Goal: Task Accomplishment & Management: Manage account settings

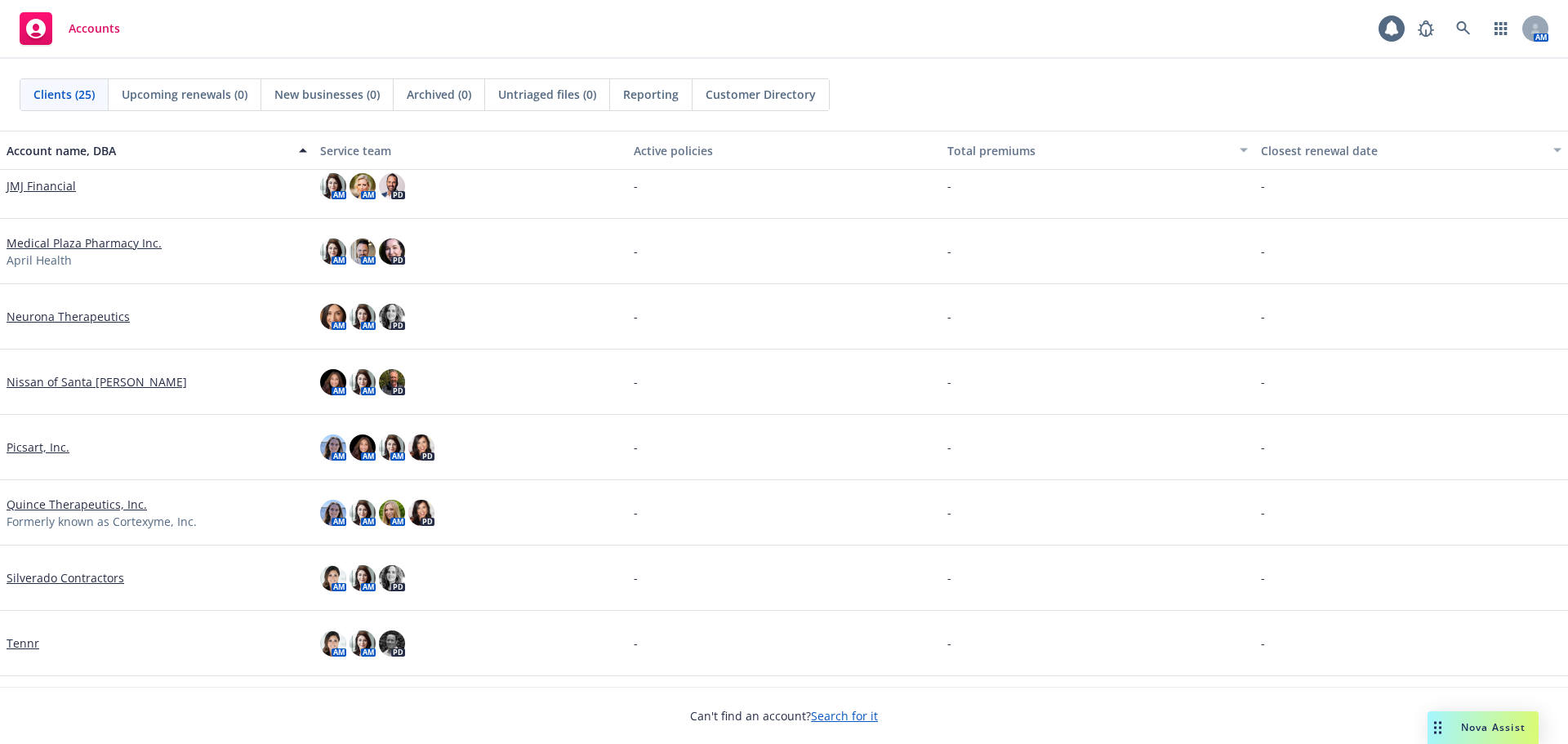
scroll to position [1117, 0]
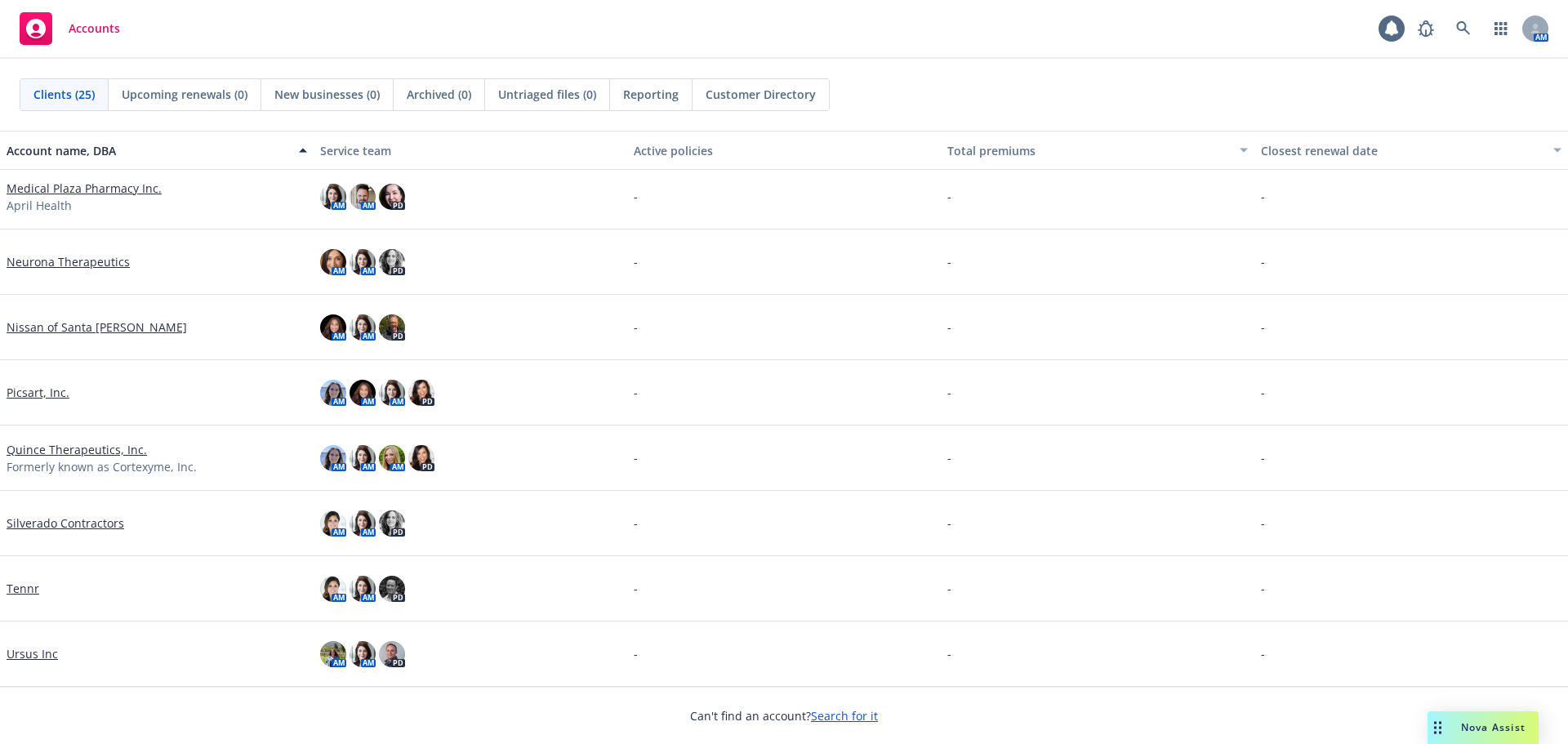
click at [54, 265] on link "Neurona Therapeutics" at bounding box center [68, 262] width 123 height 17
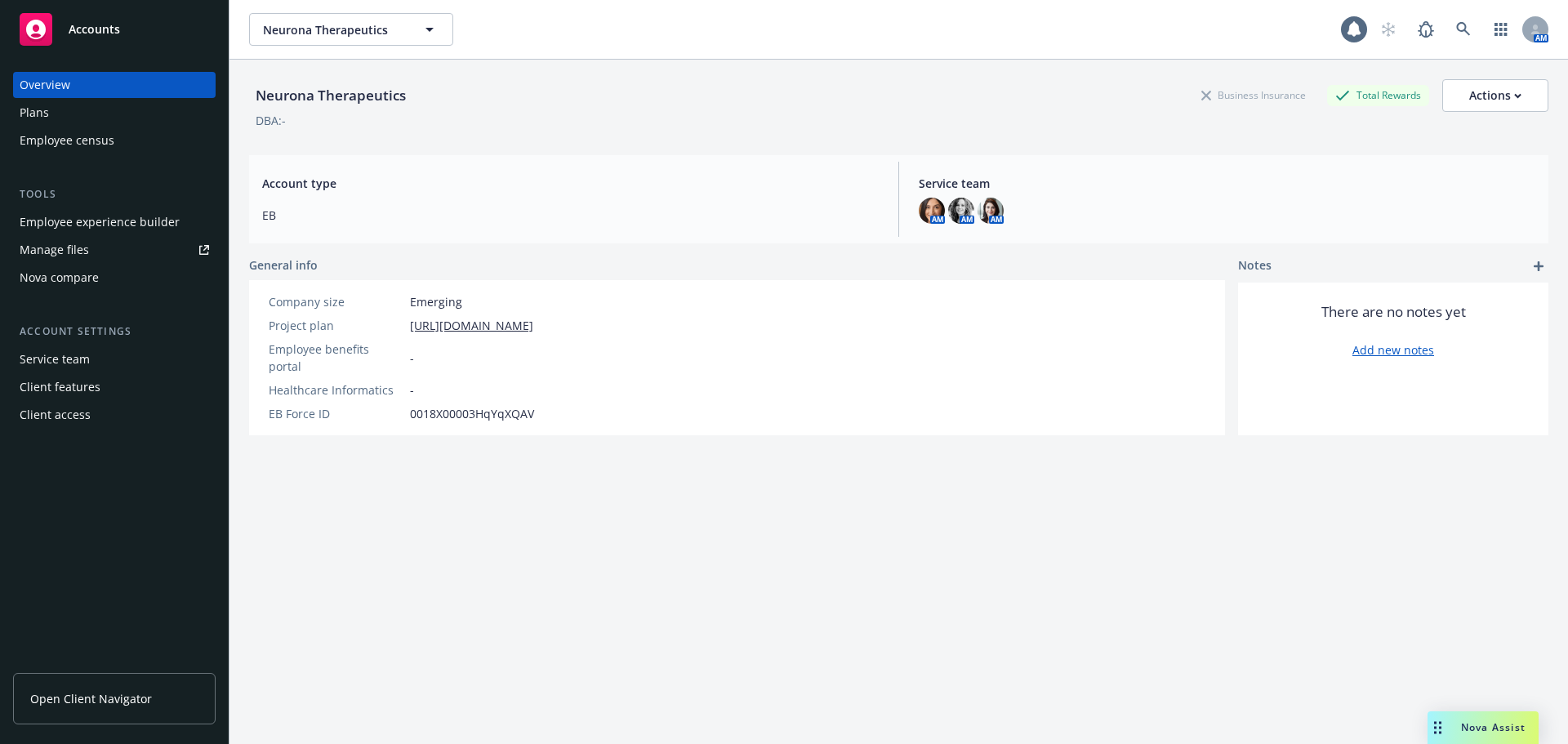
click at [94, 227] on div "Employee experience builder" at bounding box center [99, 222] width 160 height 26
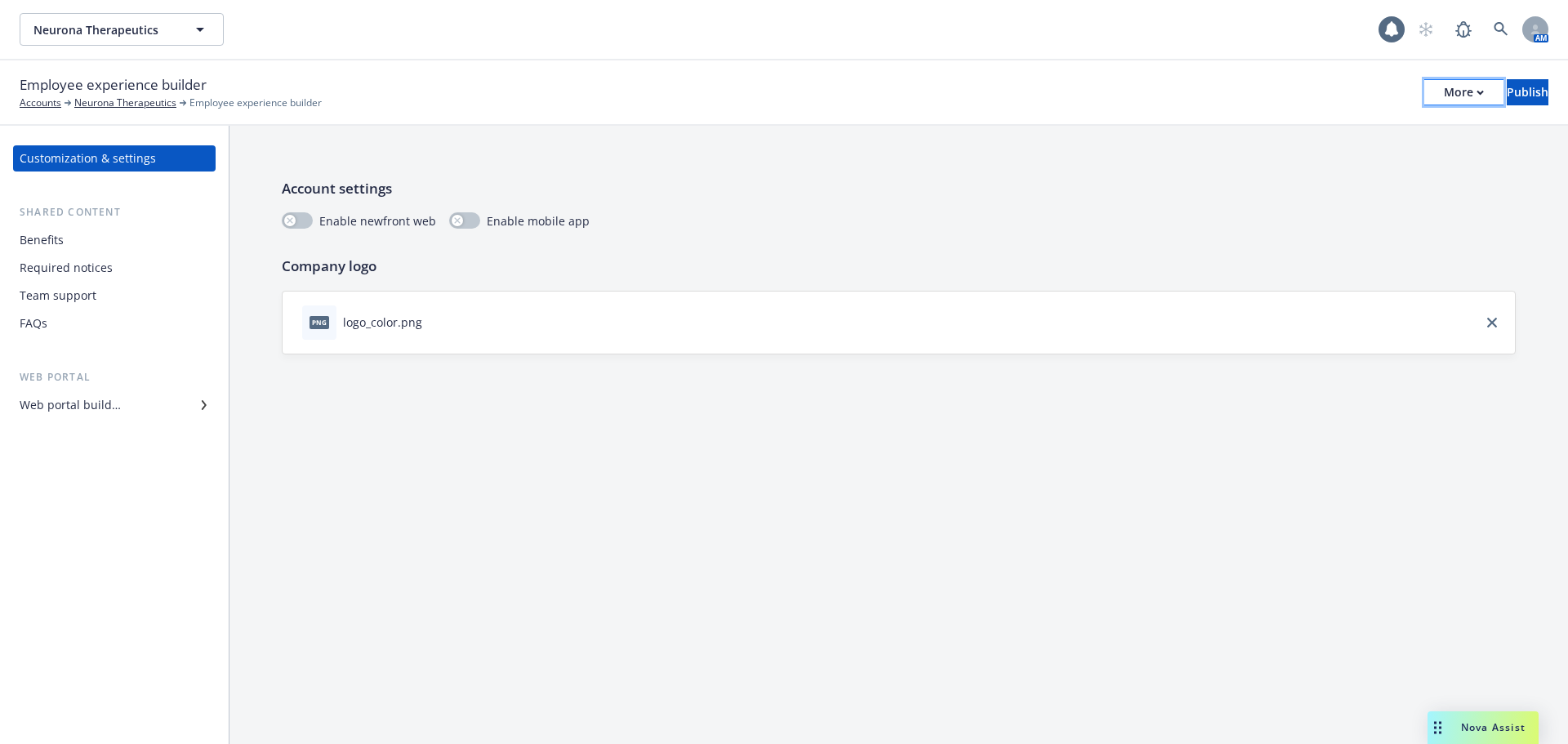
click at [1424, 97] on button "More" at bounding box center [1463, 92] width 79 height 26
click at [1310, 118] on link "Copy preview link" at bounding box center [1329, 128] width 242 height 33
click at [1444, 88] on div "More" at bounding box center [1464, 92] width 40 height 24
click at [1333, 122] on link "Copy preview link" at bounding box center [1329, 128] width 242 height 33
click at [66, 236] on div "Benefits" at bounding box center [114, 239] width 190 height 26
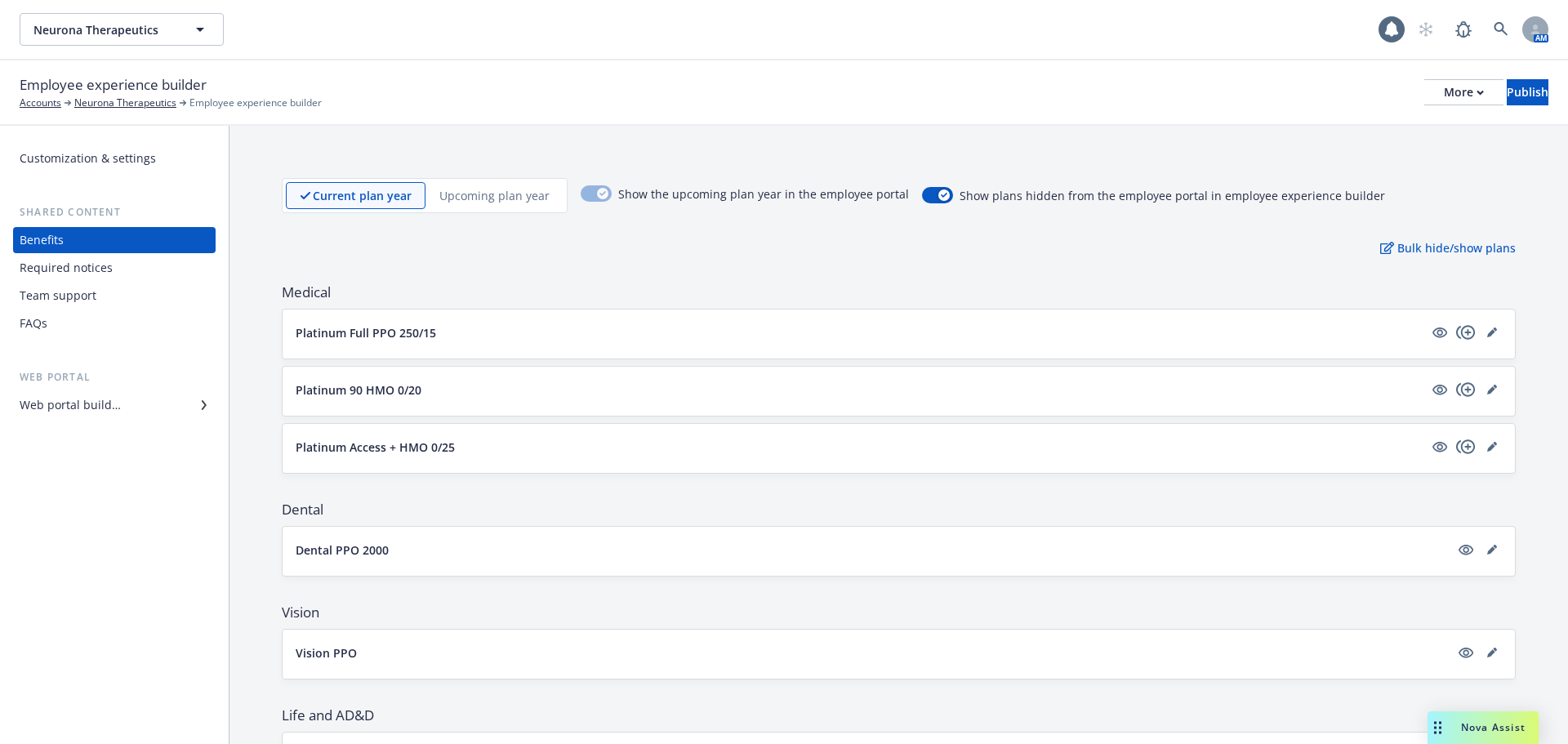
click at [151, 417] on div "Web portal builder" at bounding box center [114, 405] width 190 height 26
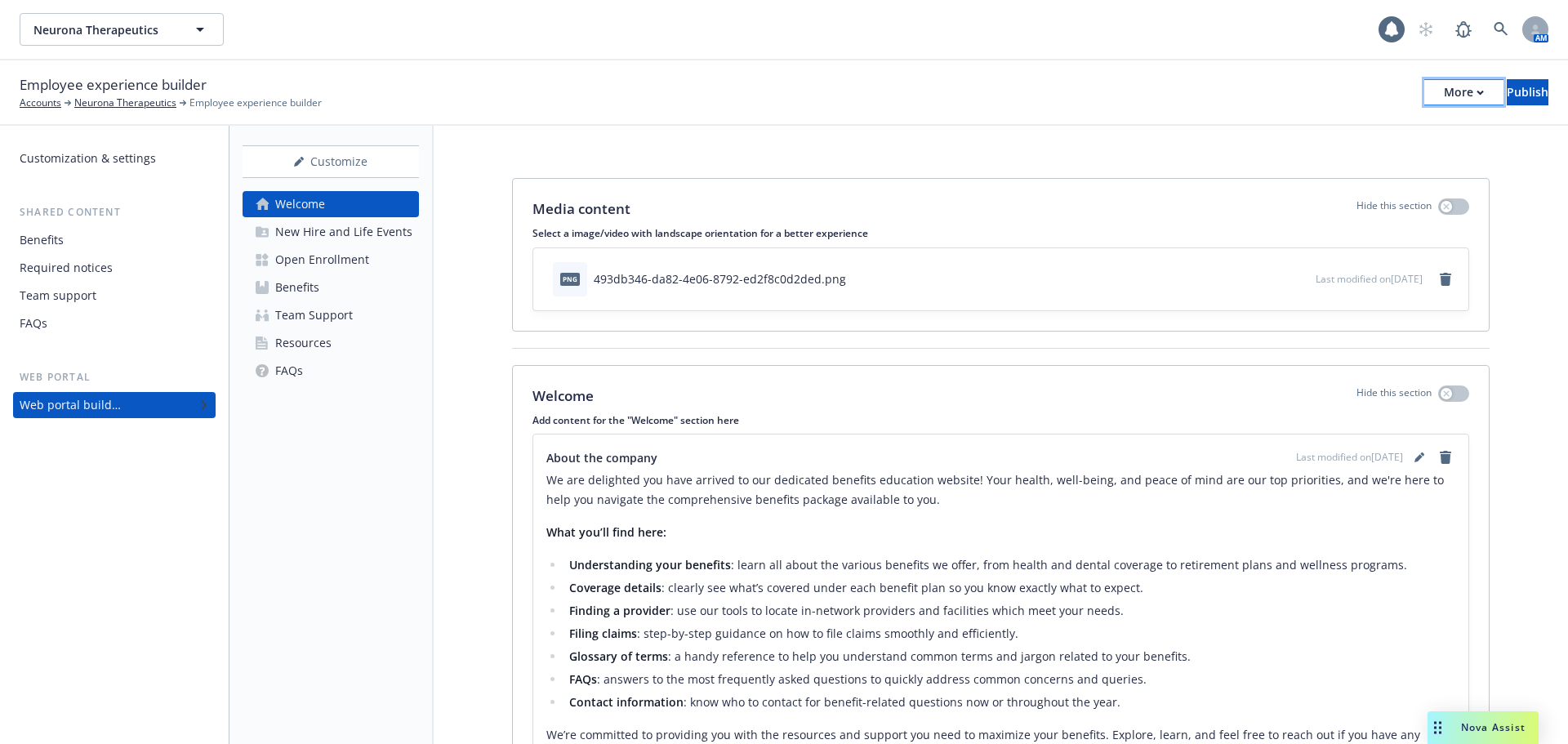
click at [1444, 102] on div "More" at bounding box center [1464, 92] width 40 height 24
click at [1270, 194] on link "Configure test user to preview app" at bounding box center [1329, 194] width 242 height 33
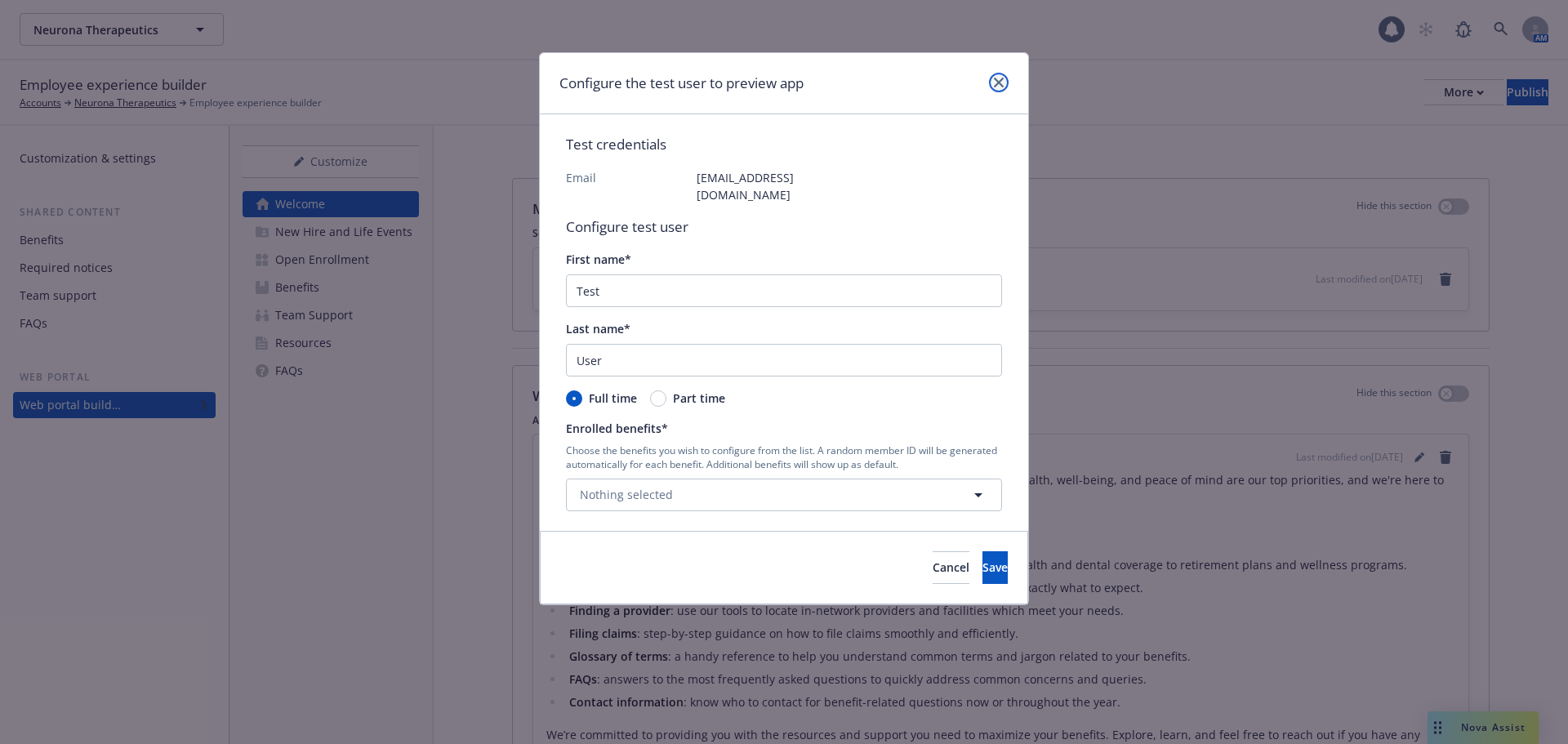
click at [1002, 77] on icon "close" at bounding box center [999, 82] width 10 height 10
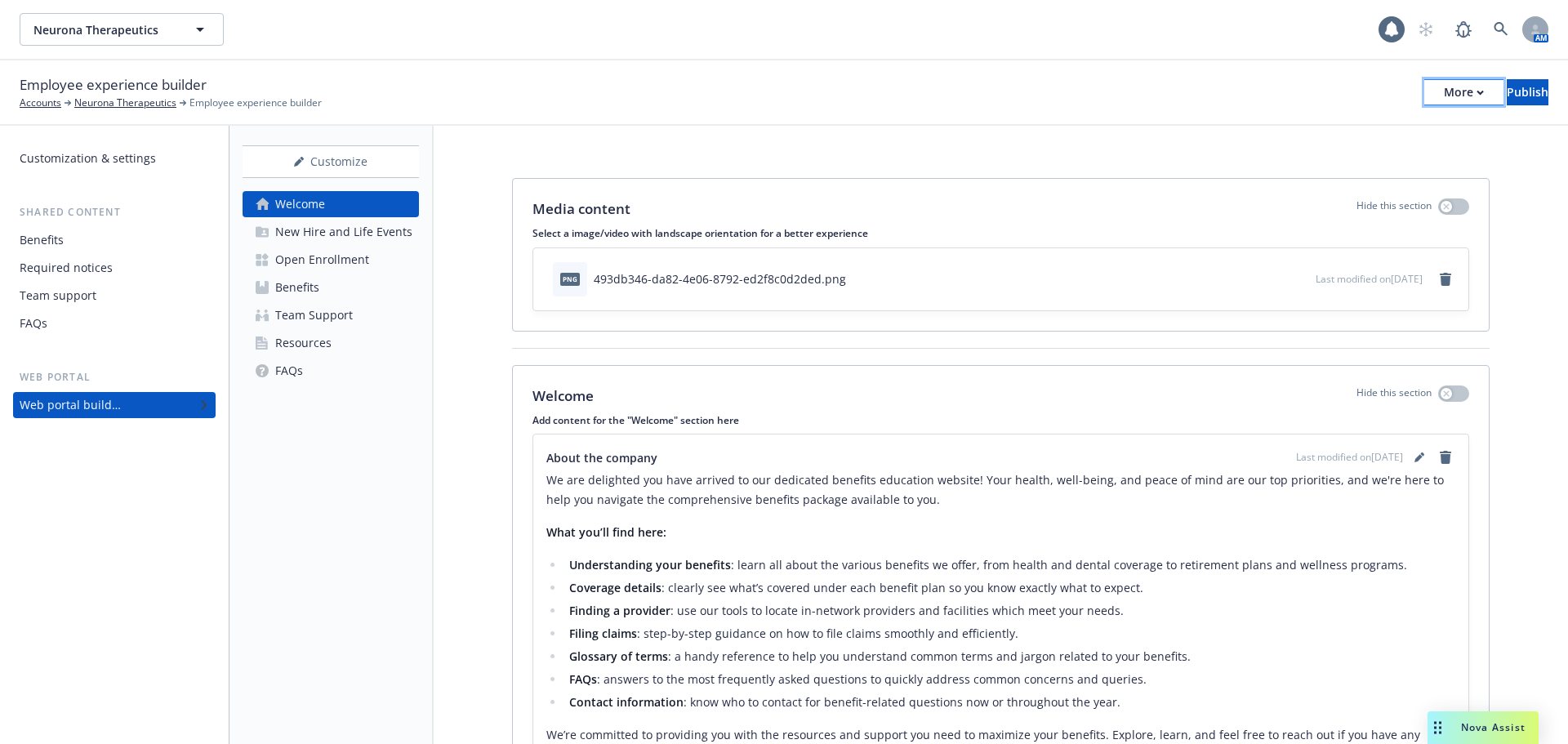
click at [1444, 96] on div "More" at bounding box center [1464, 92] width 40 height 24
click at [1346, 131] on link "Copy preview link" at bounding box center [1329, 128] width 242 height 33
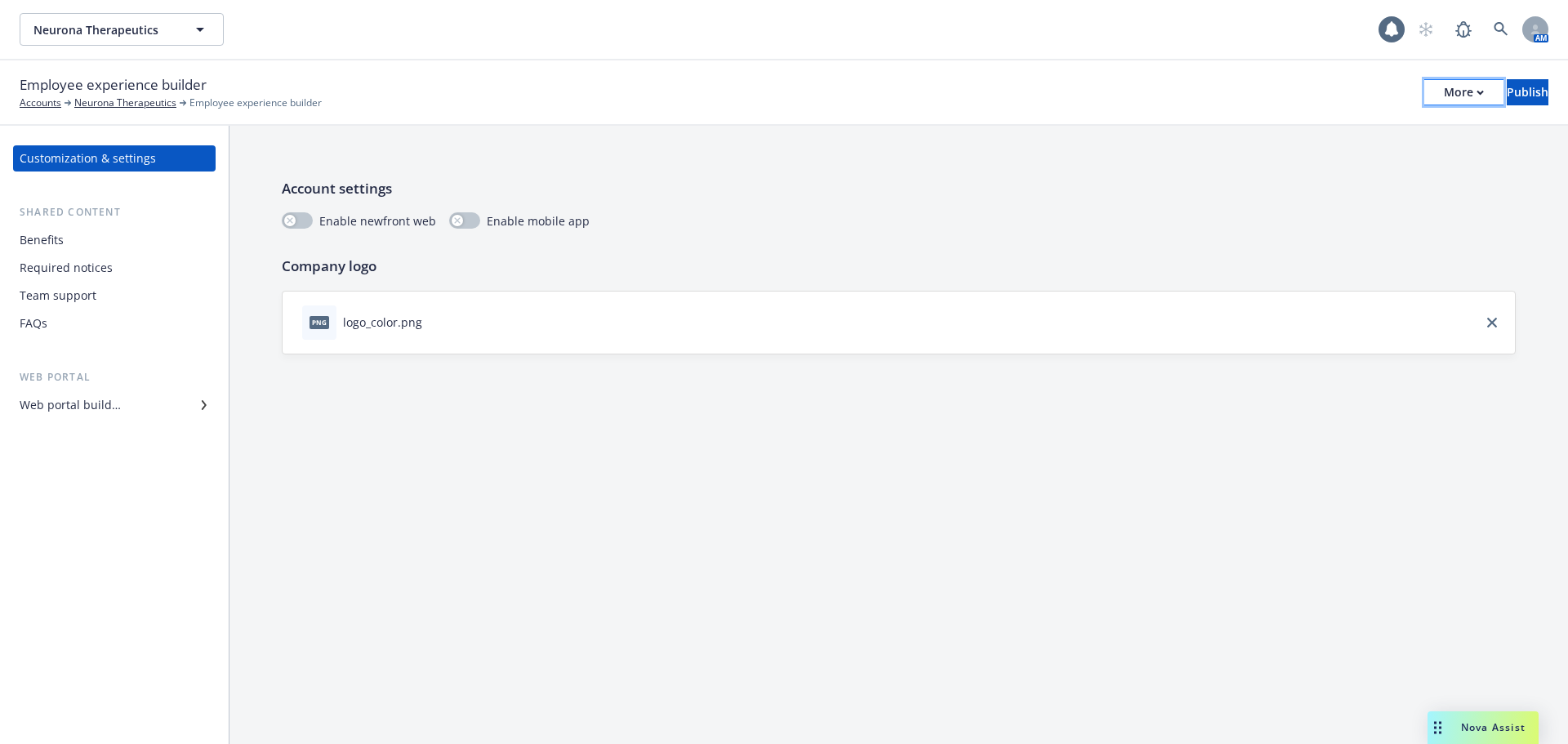
click at [1444, 95] on div "More" at bounding box center [1464, 92] width 40 height 24
drag, startPoint x: 1278, startPoint y: 129, endPoint x: 1264, endPoint y: 114, distance: 20.5
click at [1278, 129] on link "Copy preview link" at bounding box center [1329, 128] width 242 height 33
click at [1434, 83] on button "More" at bounding box center [1463, 92] width 79 height 26
click at [1363, 123] on link "Copy preview link" at bounding box center [1329, 128] width 242 height 33
